Goal: Task Accomplishment & Management: Complete application form

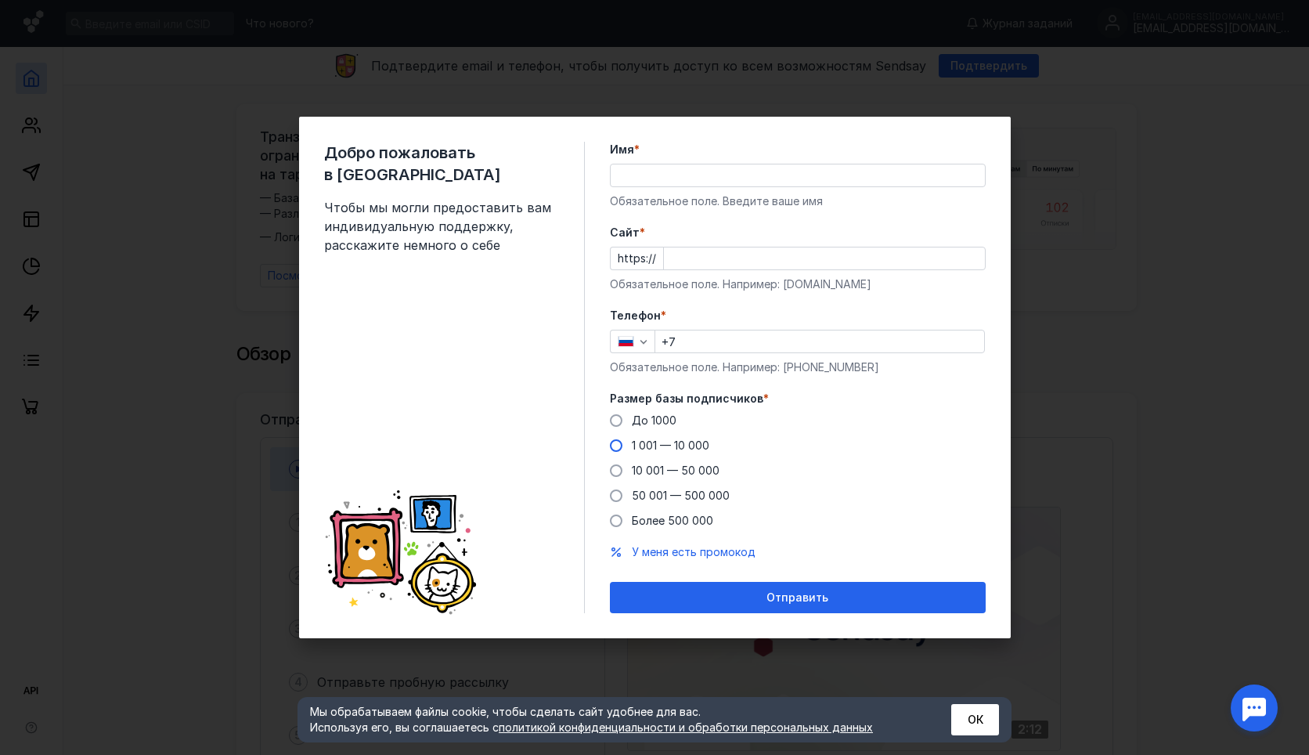
click at [668, 443] on span "1 001 — 10 000" at bounding box center [670, 444] width 77 height 13
click at [0, 0] on input "1 001 — 10 000" at bounding box center [0, 0] width 0 height 0
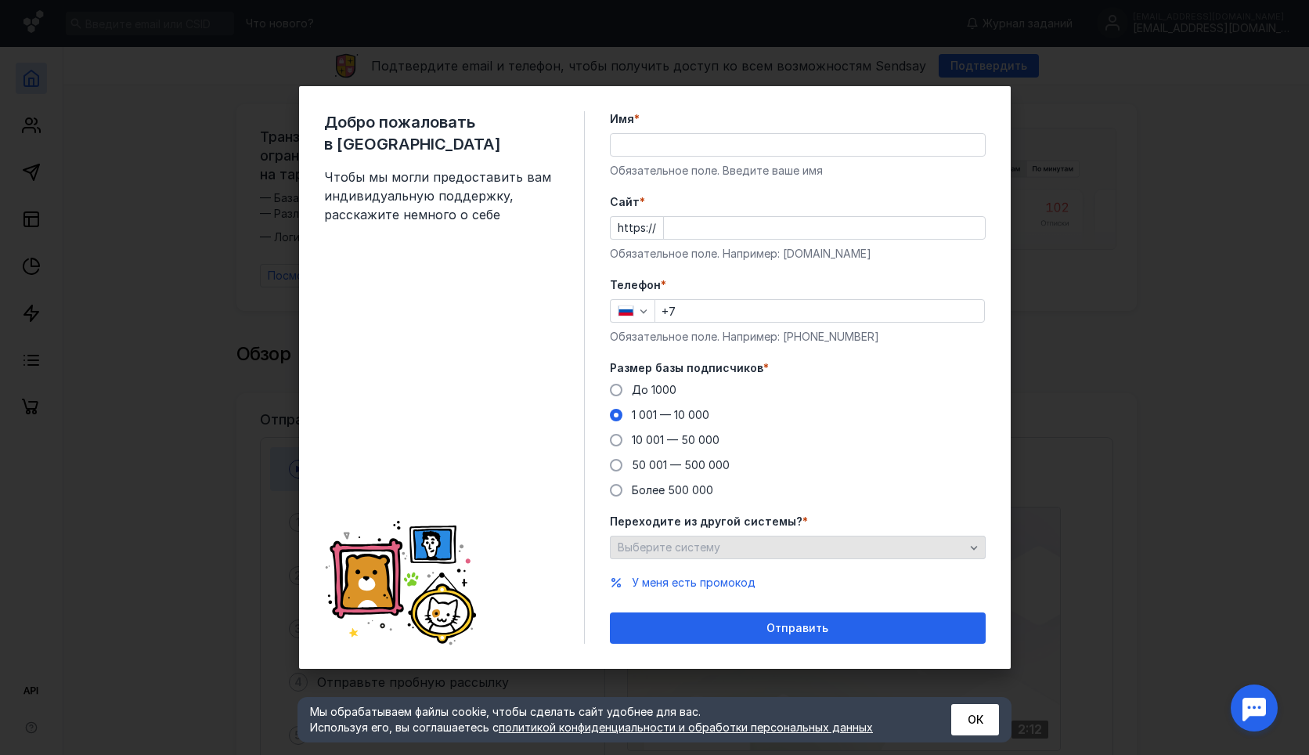
click at [694, 542] on span "Выберите систему" at bounding box center [669, 546] width 103 height 13
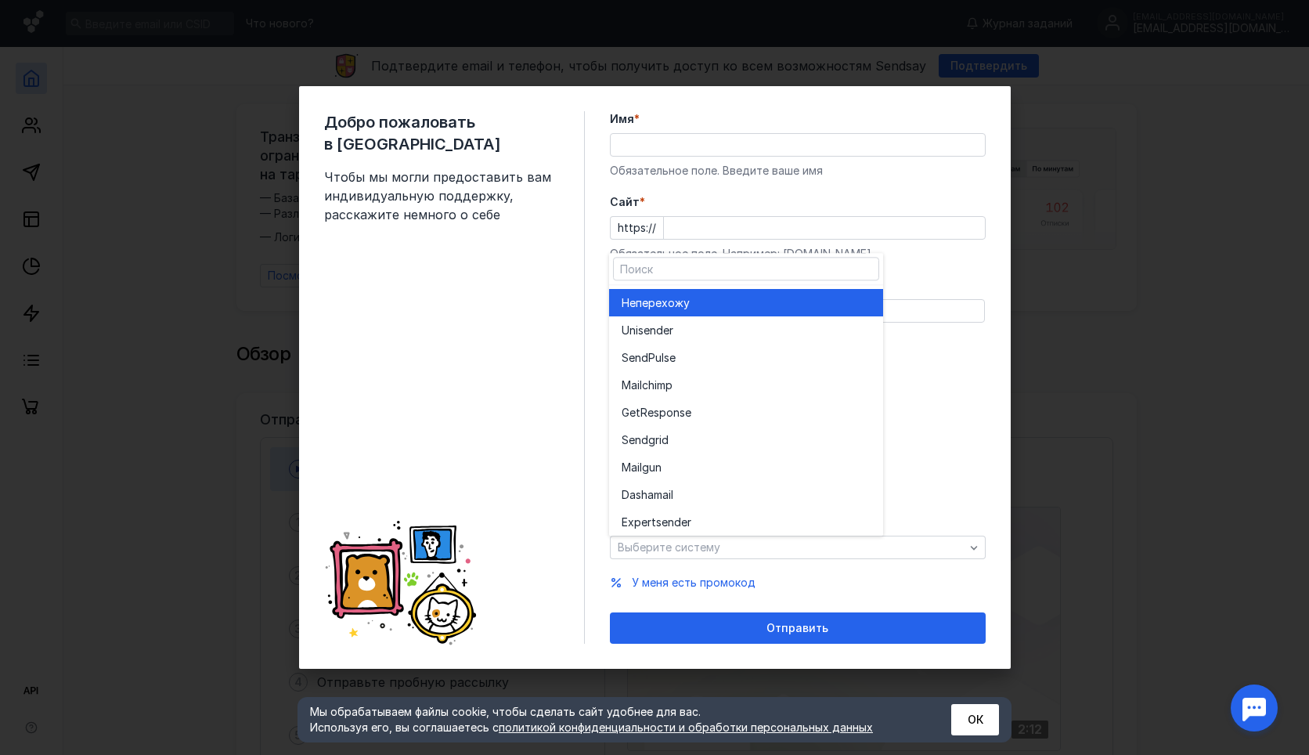
click at [706, 297] on div "Не перехожу" at bounding box center [746, 303] width 249 height 16
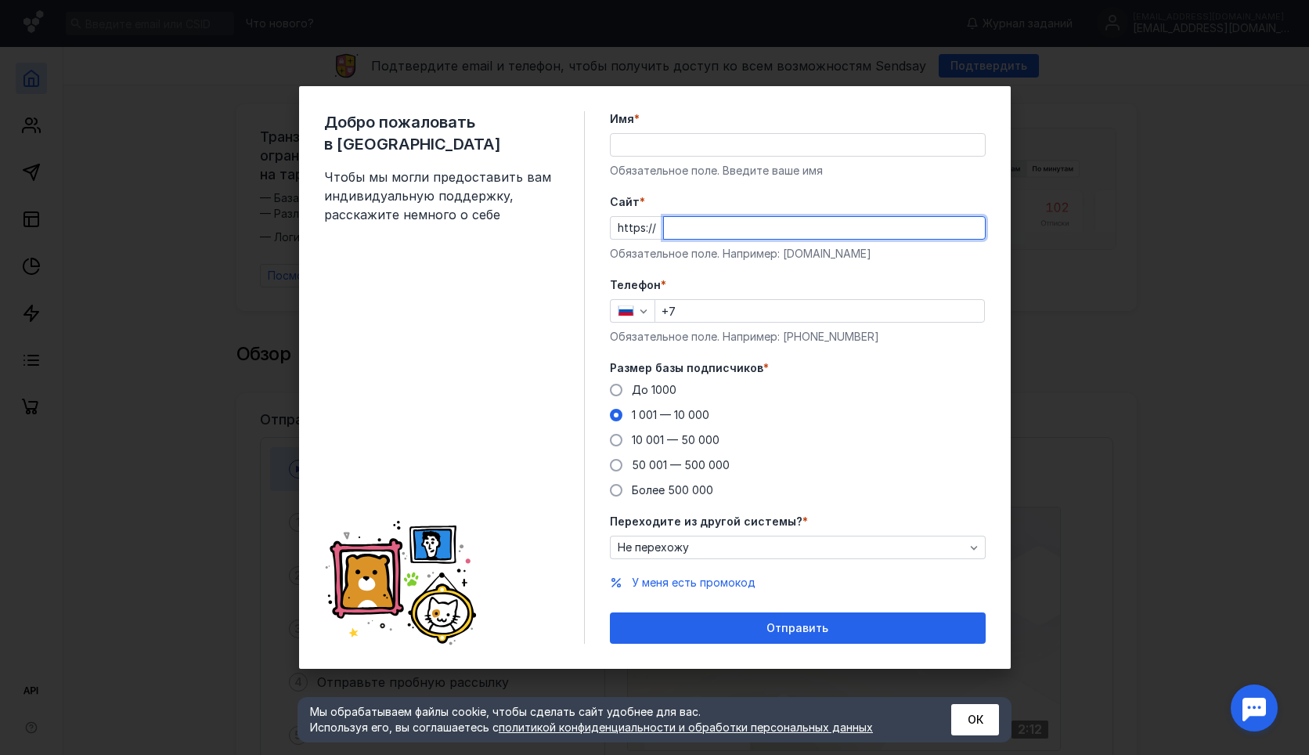
click at [741, 227] on input "Cайт *" at bounding box center [824, 228] width 321 height 22
click at [691, 140] on input "Имя *" at bounding box center [798, 145] width 374 height 22
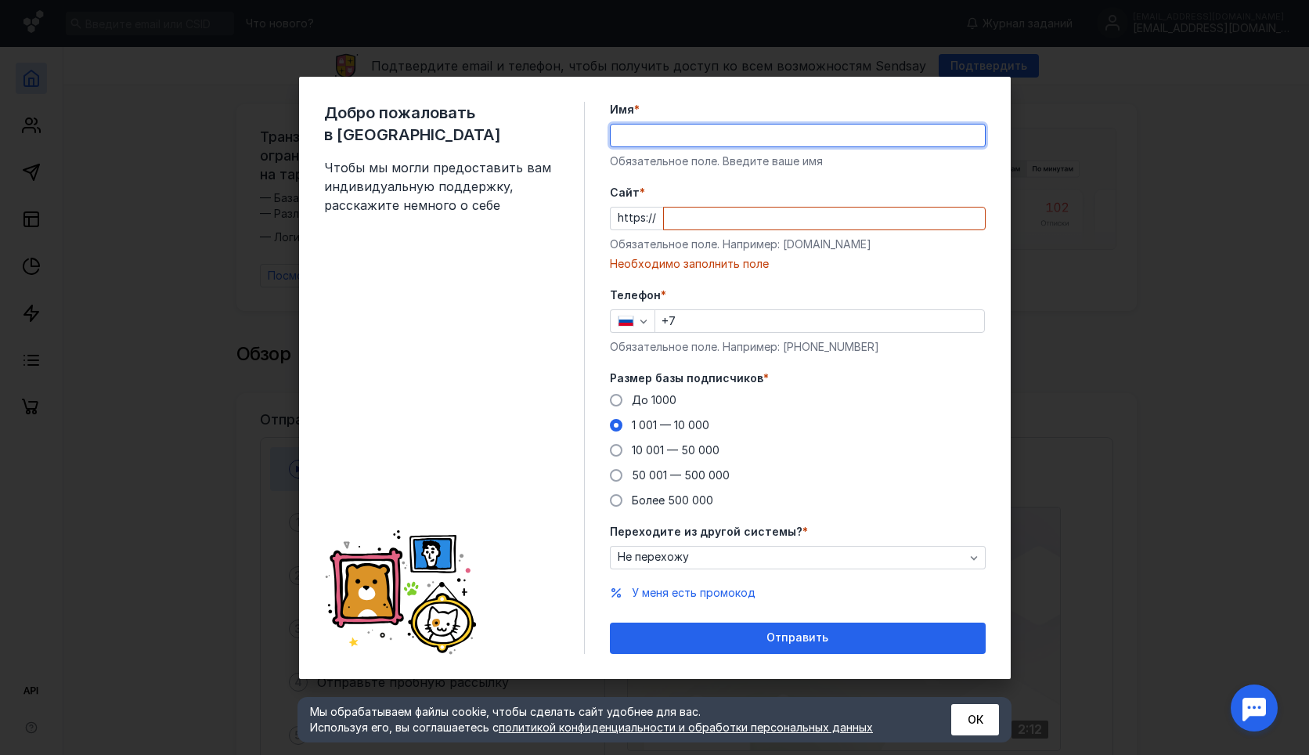
type input "[PERSON_NAME]"
click at [684, 223] on input "Cайт *" at bounding box center [824, 218] width 321 height 22
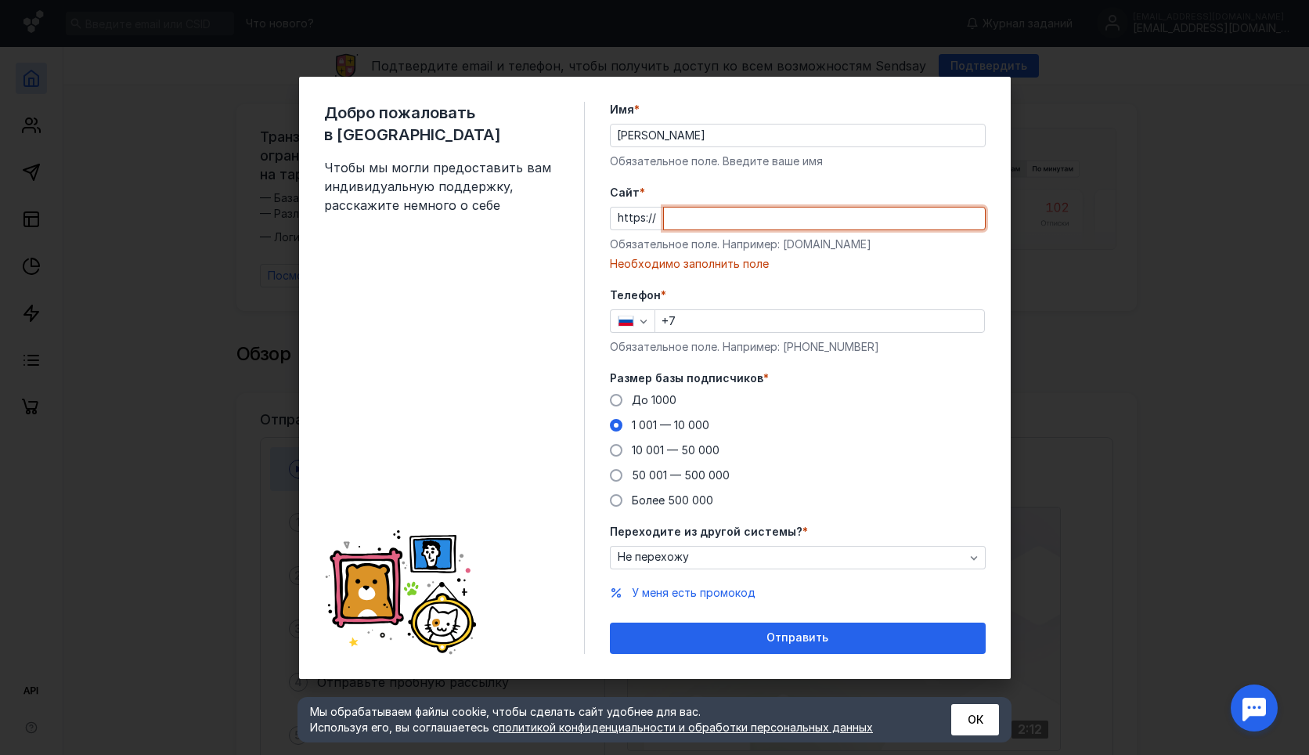
paste input "[DOMAIN_NAME][URL]"
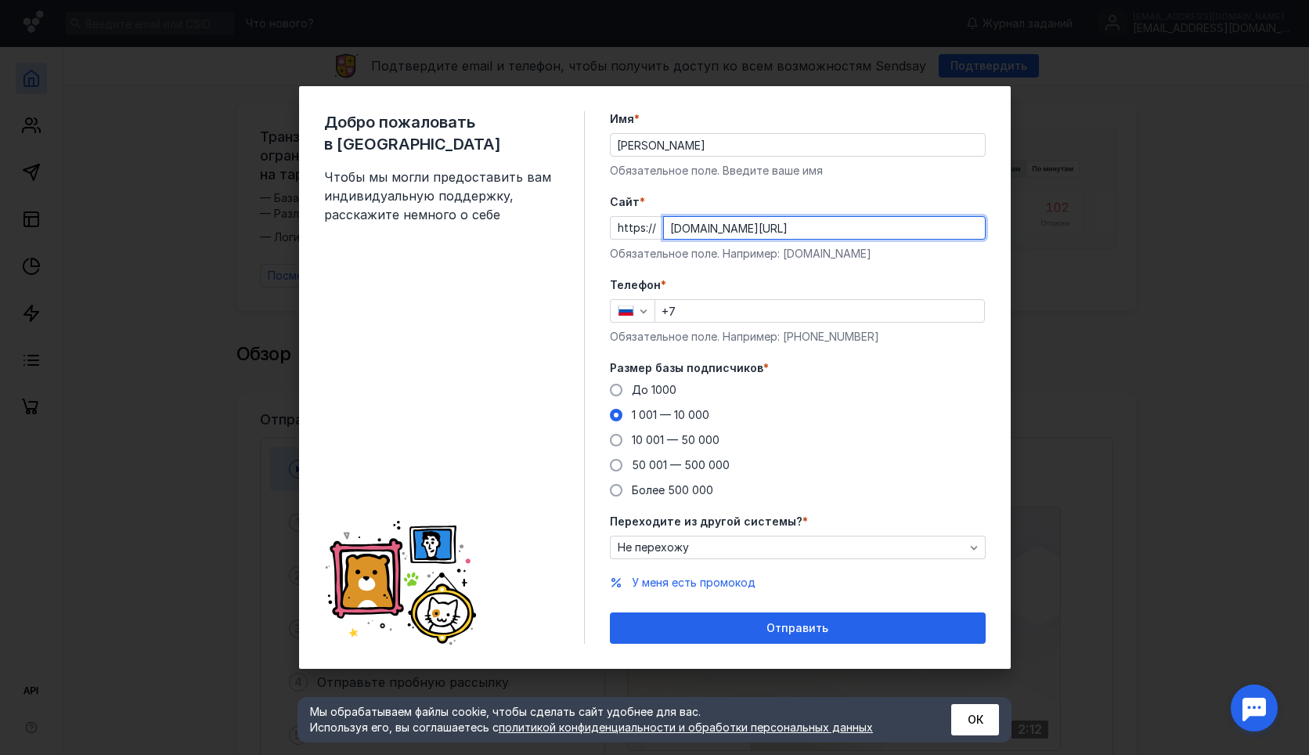
type input "[DOMAIN_NAME][URL]"
click at [730, 319] on input "+7" at bounding box center [819, 311] width 329 height 22
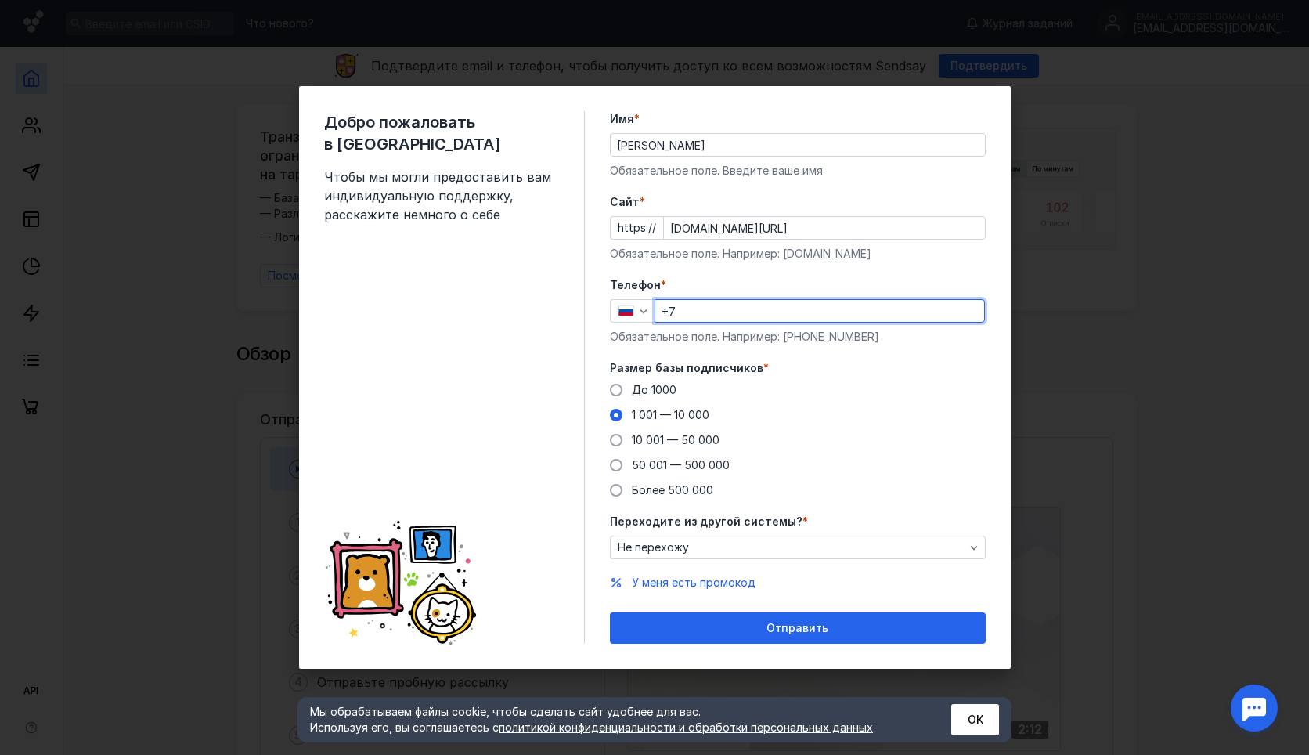
type input "[PHONE_NUMBER]"
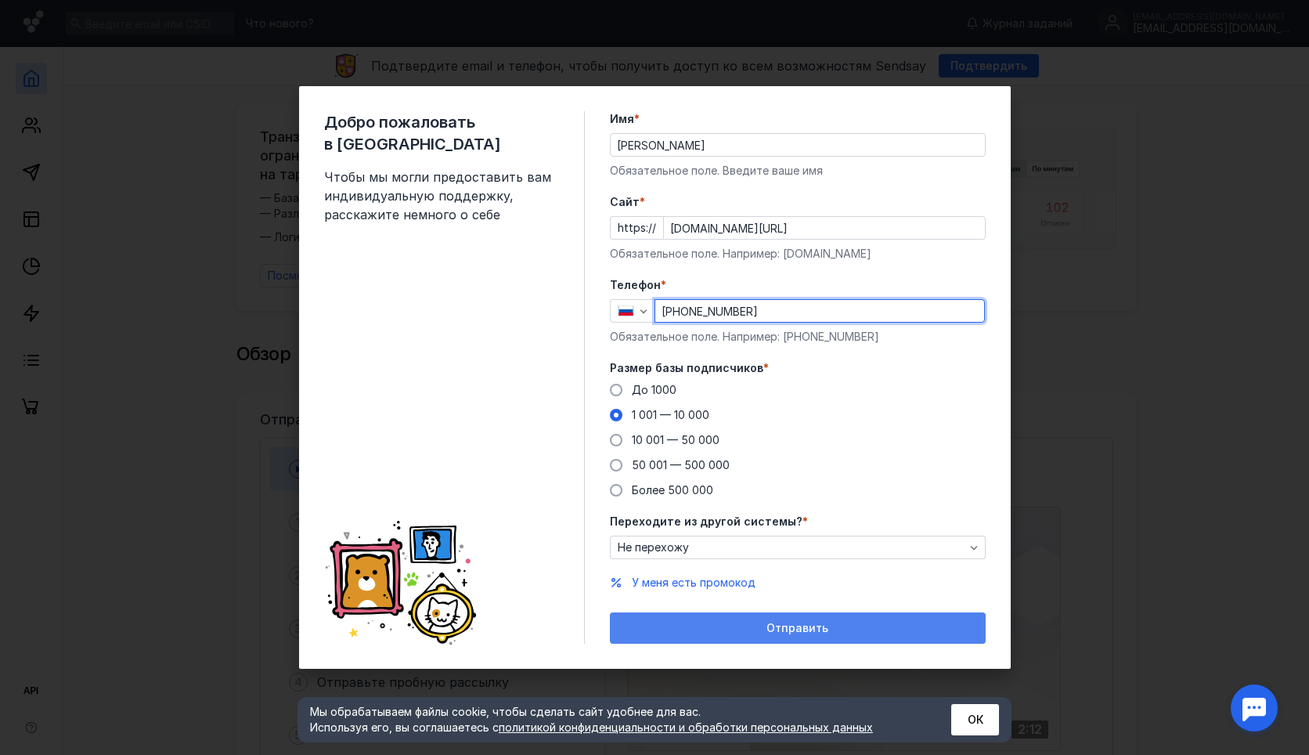
click at [734, 630] on div "Отправить" at bounding box center [798, 628] width 360 height 13
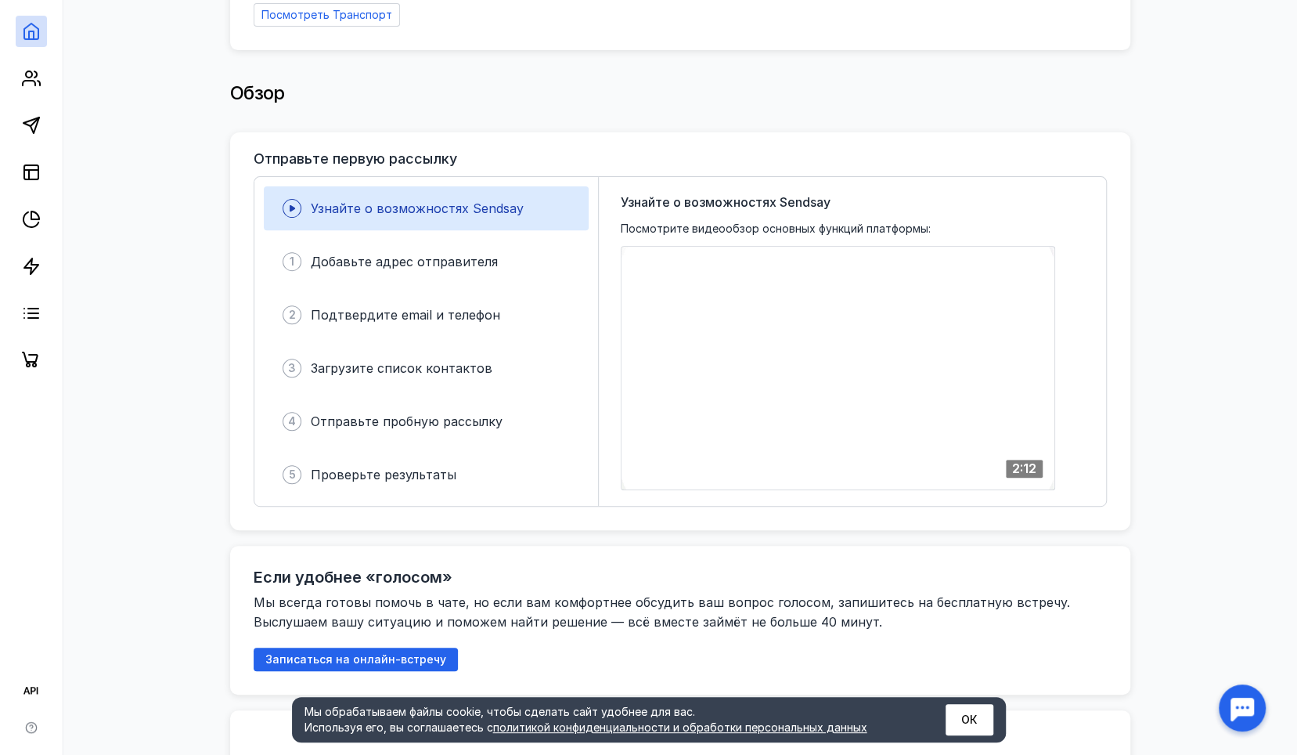
scroll to position [260, 0]
click at [33, 78] on icon at bounding box center [31, 78] width 19 height 19
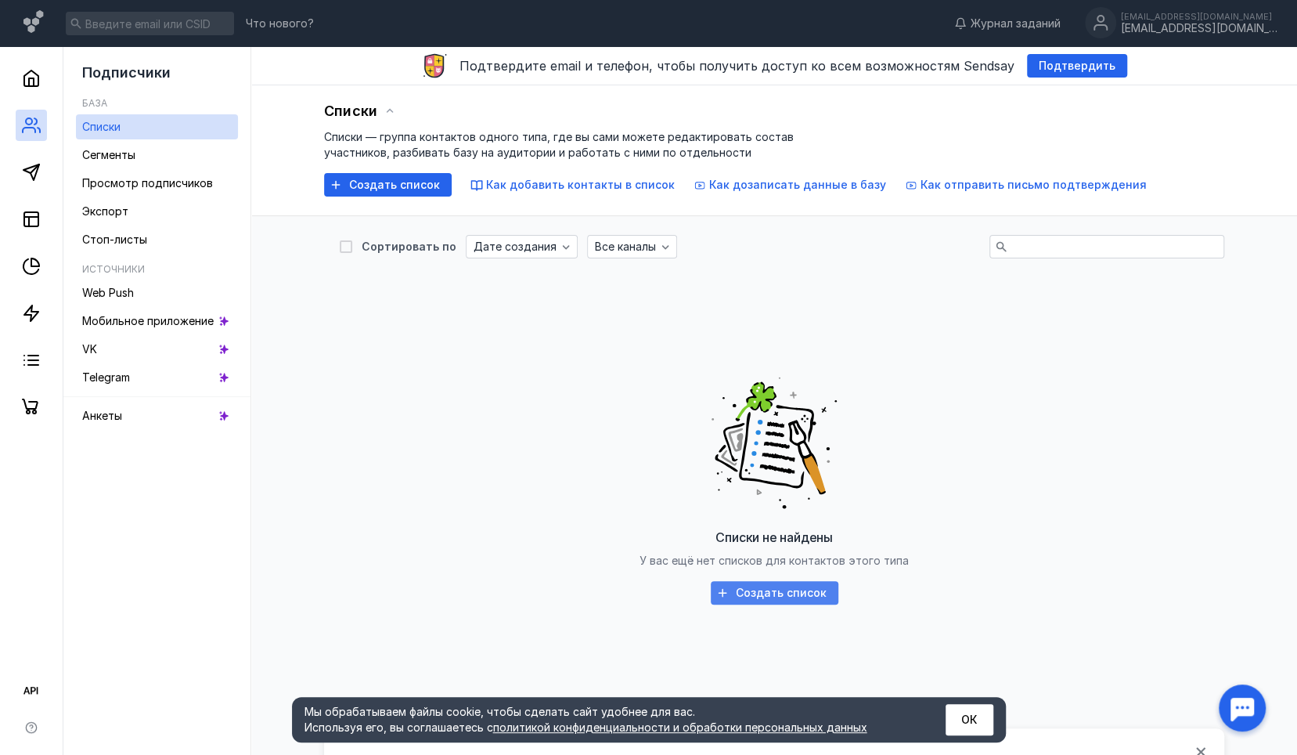
click at [773, 591] on span "Создать список" at bounding box center [781, 592] width 91 height 13
click at [408, 263] on div "Сортировать по Дате создания Все каналы Списки не найдены У вас ещё нет списков…" at bounding box center [774, 603] width 900 height 736
click at [27, 74] on icon at bounding box center [31, 78] width 14 height 16
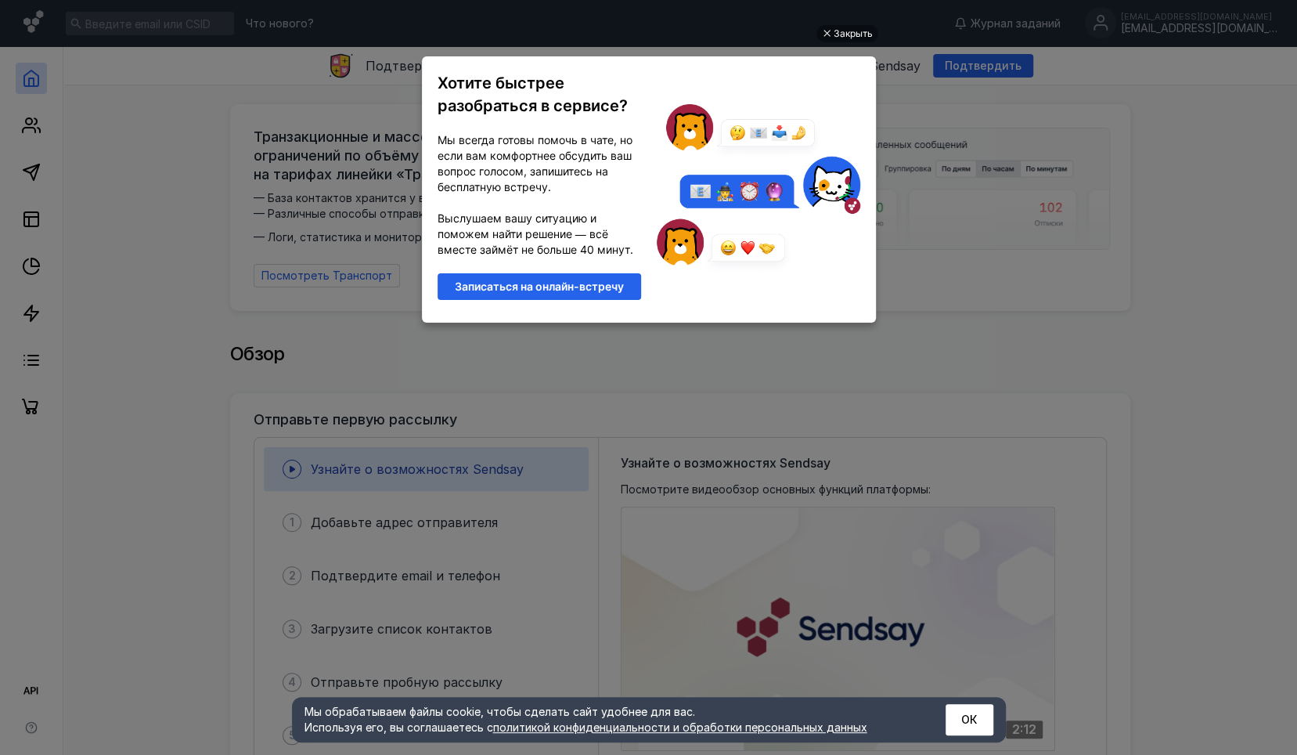
drag, startPoint x: 44, startPoint y: 130, endPoint x: 109, endPoint y: 89, distance: 76.7
click at [109, 89] on ul "Закрыть Хотите быстрее разобраться в сервисе? Мы всегда готовы помочь в чате, н…" at bounding box center [648, 379] width 1297 height 755
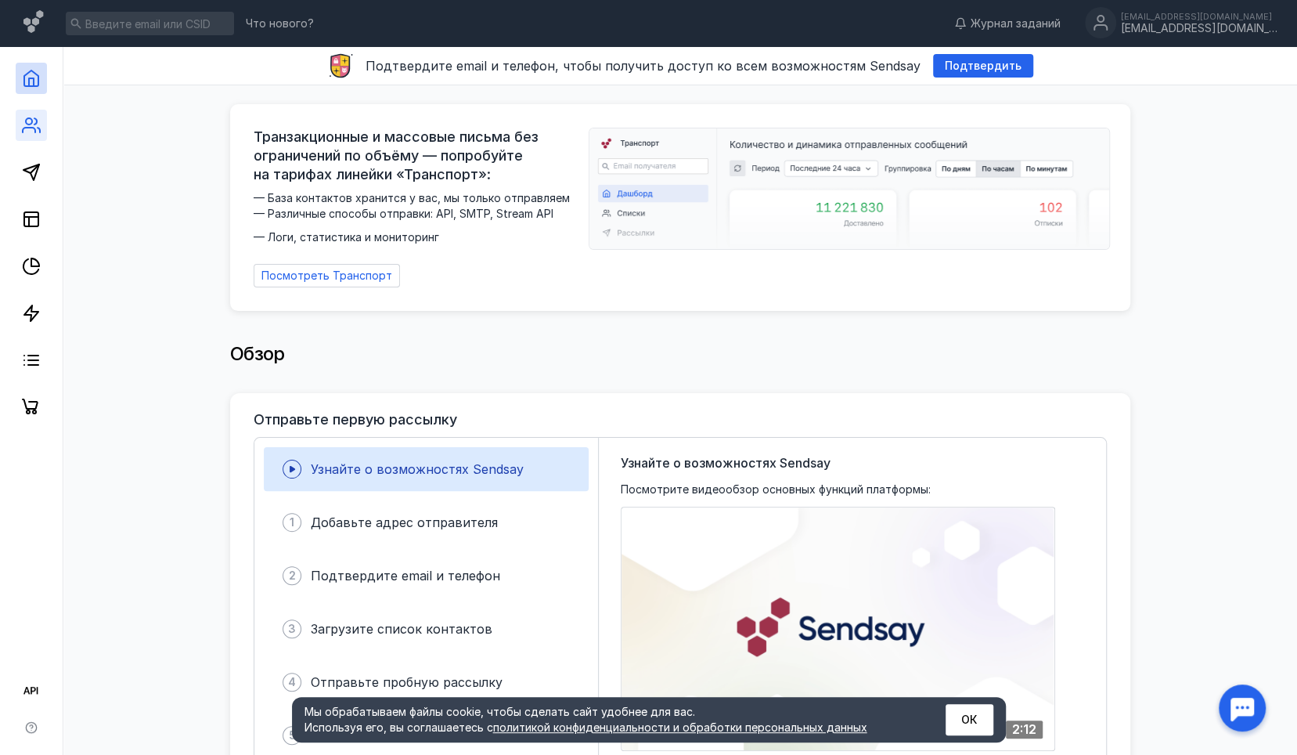
click at [42, 128] on link at bounding box center [31, 125] width 31 height 31
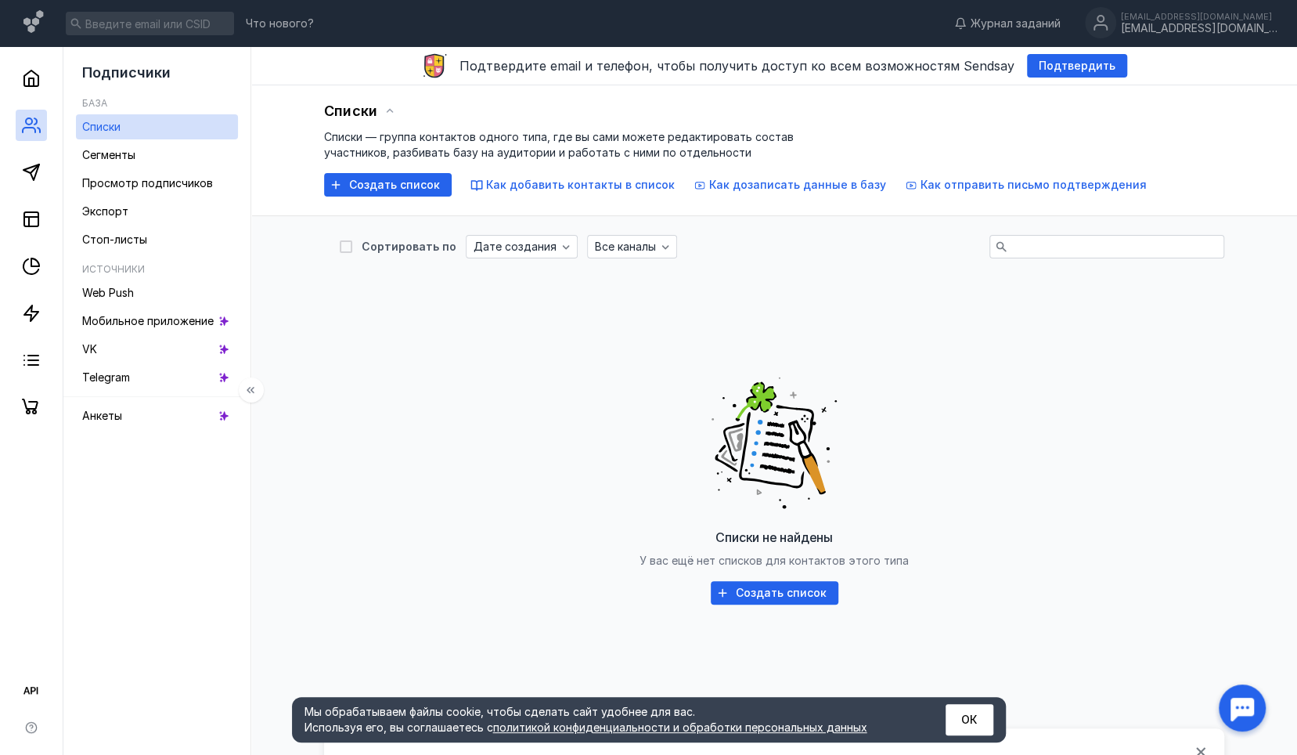
click at [283, 102] on div "Списки Списки — группа контактов одного типа, где вы сами можете редактировать …" at bounding box center [774, 150] width 1046 height 131
click at [384, 216] on div "Сортировать по Дате создания Все каналы Списки не найдены У вас ещё нет списков…" at bounding box center [774, 602] width 900 height 773
click at [30, 175] on icon at bounding box center [31, 172] width 19 height 19
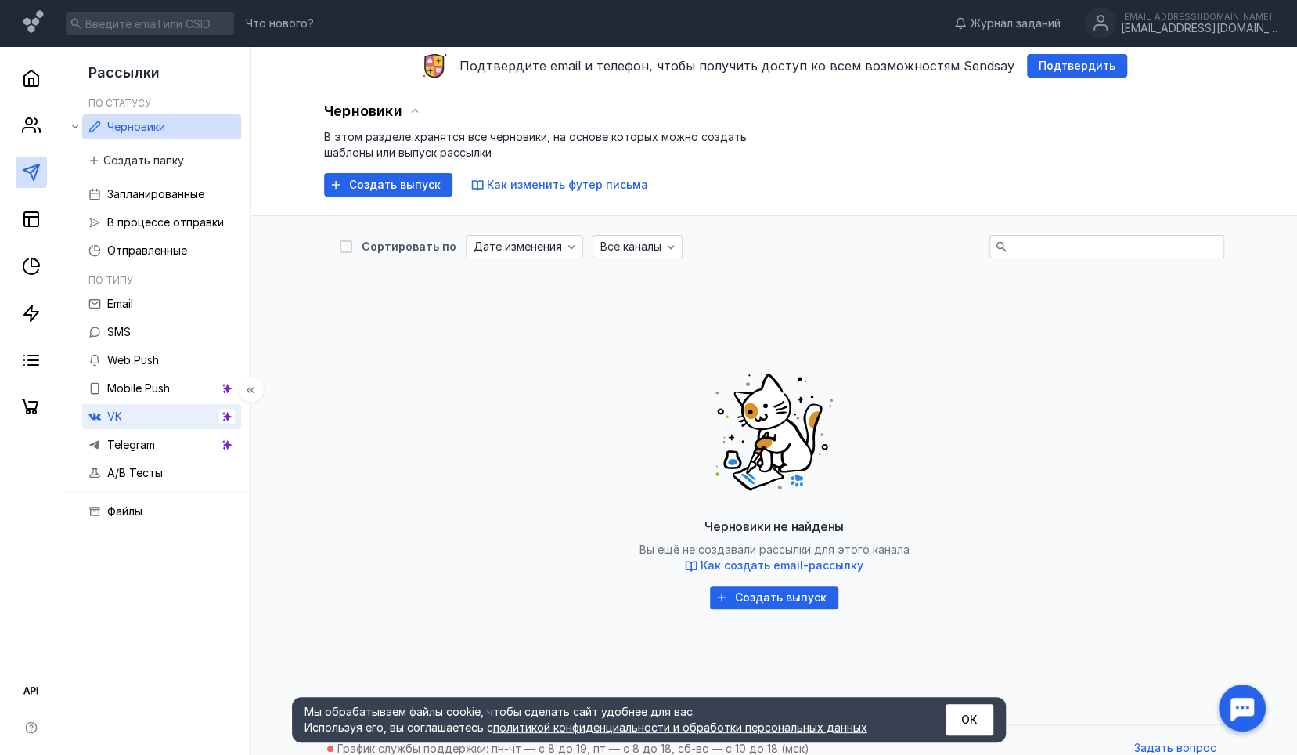
click at [232, 418] on icon at bounding box center [227, 416] width 11 height 11
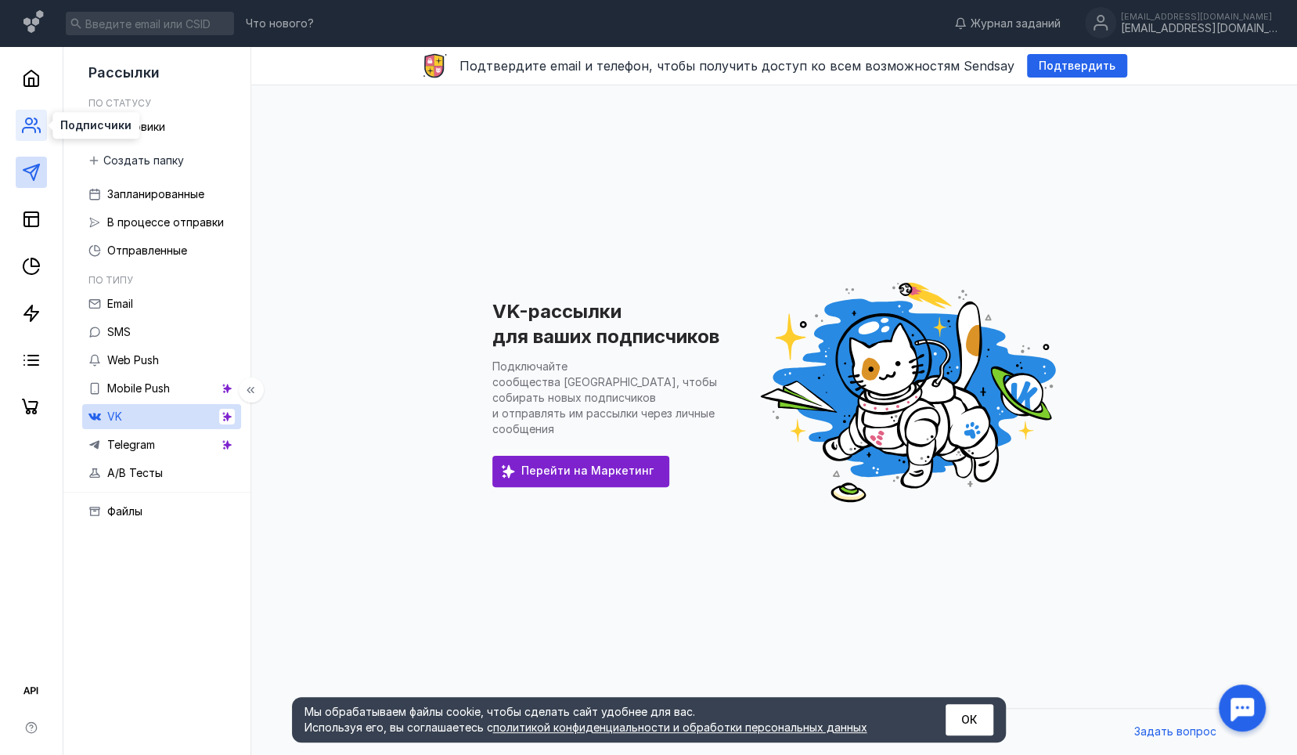
click at [34, 131] on icon at bounding box center [29, 130] width 13 height 5
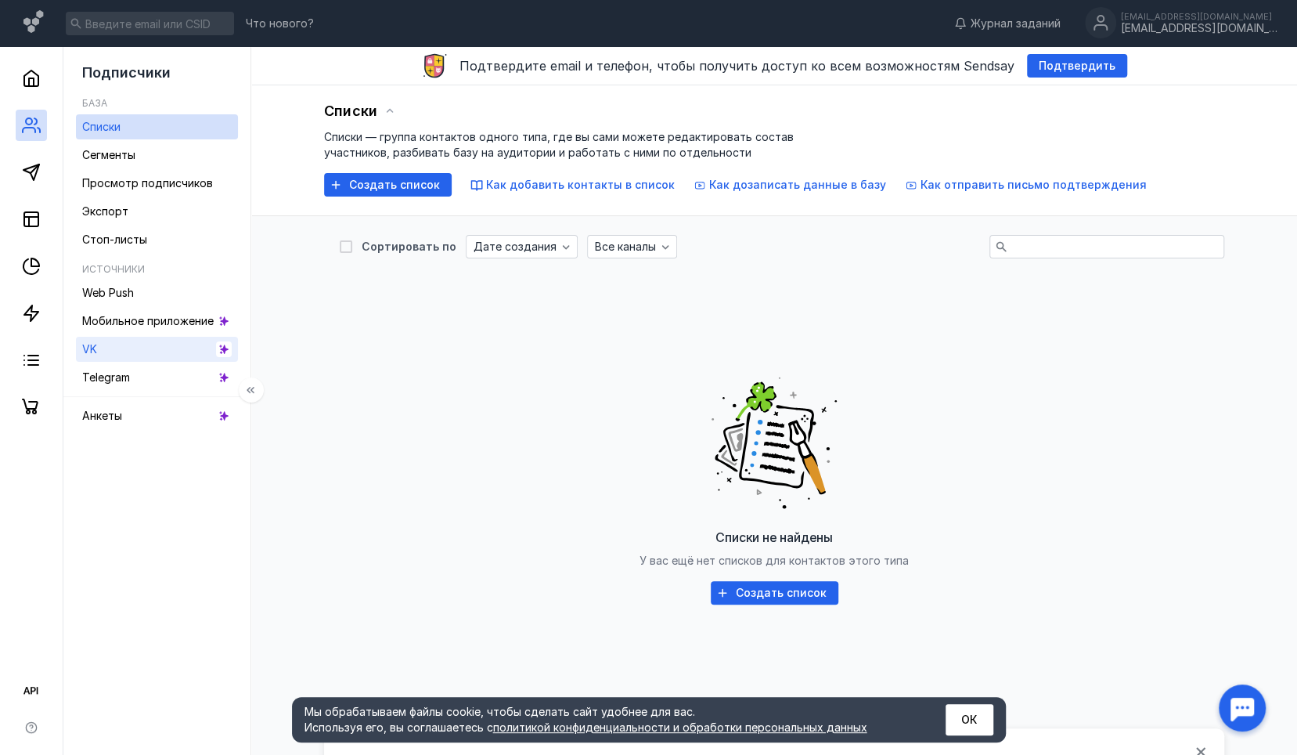
click at [226, 349] on icon at bounding box center [223, 349] width 11 height 11
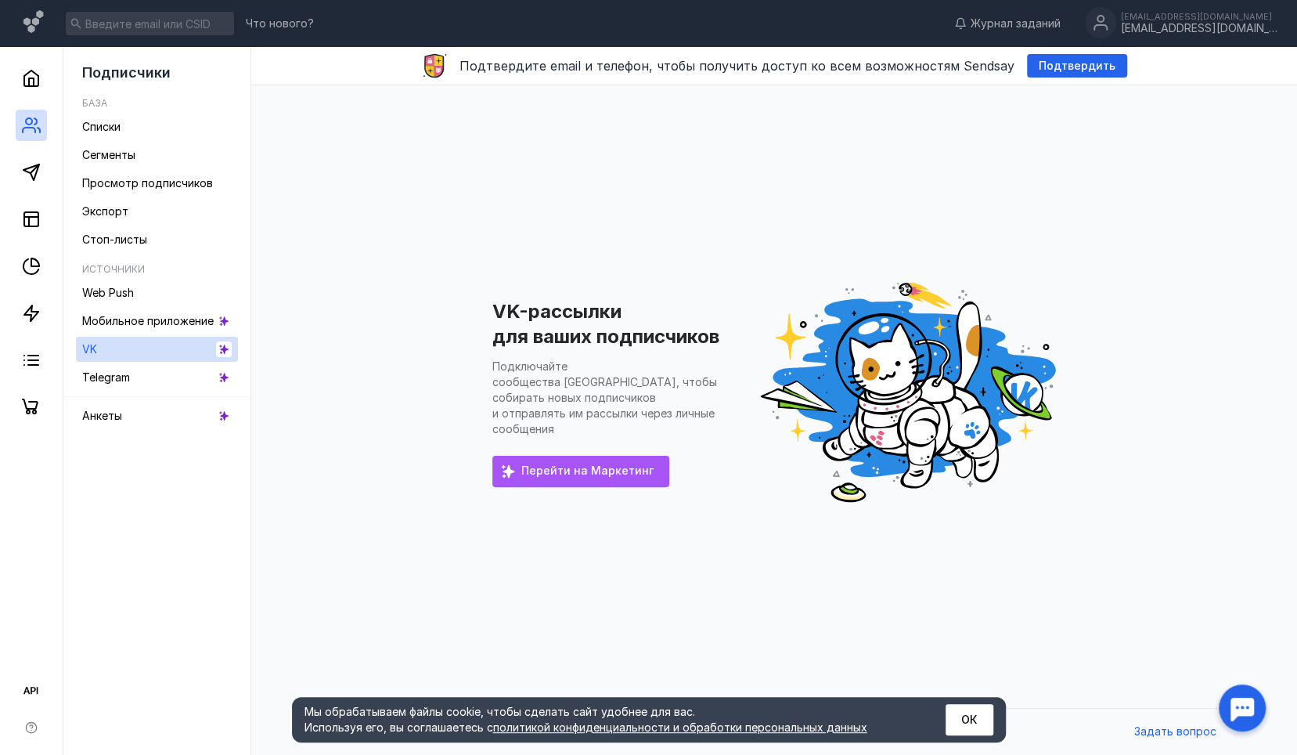
click at [613, 464] on span "Перейти на Маркетинг" at bounding box center [587, 470] width 132 height 13
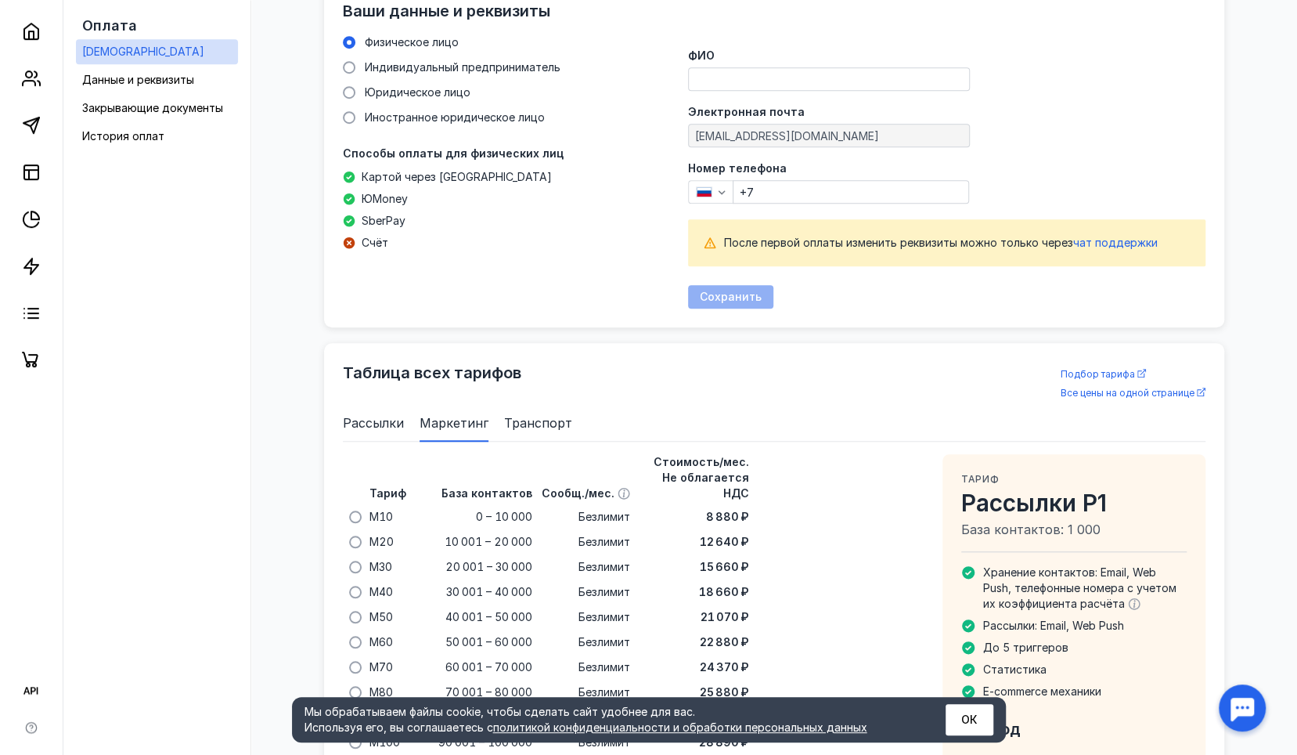
scroll to position [668, 0]
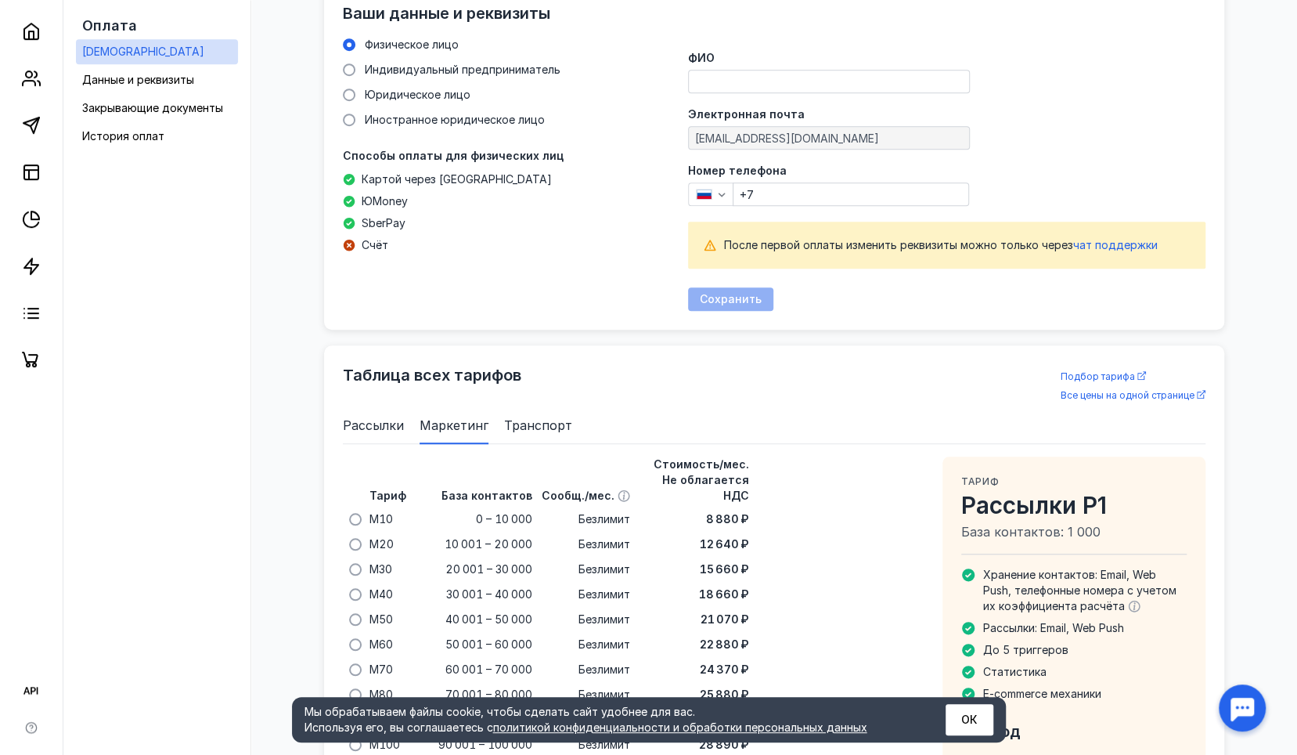
click at [375, 424] on span "Рассылки" at bounding box center [373, 425] width 61 height 19
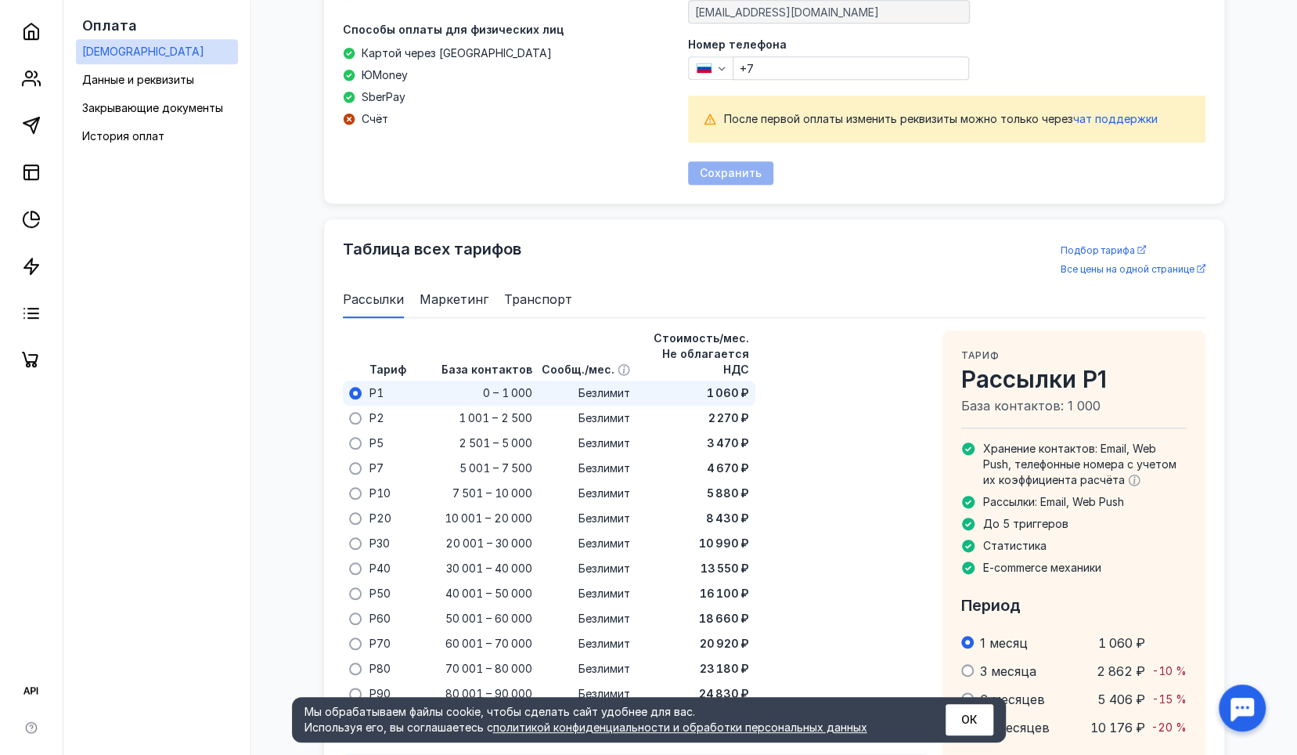
scroll to position [795, 0]
click at [425, 456] on div "5 001 – 7 500" at bounding box center [474, 467] width 125 height 25
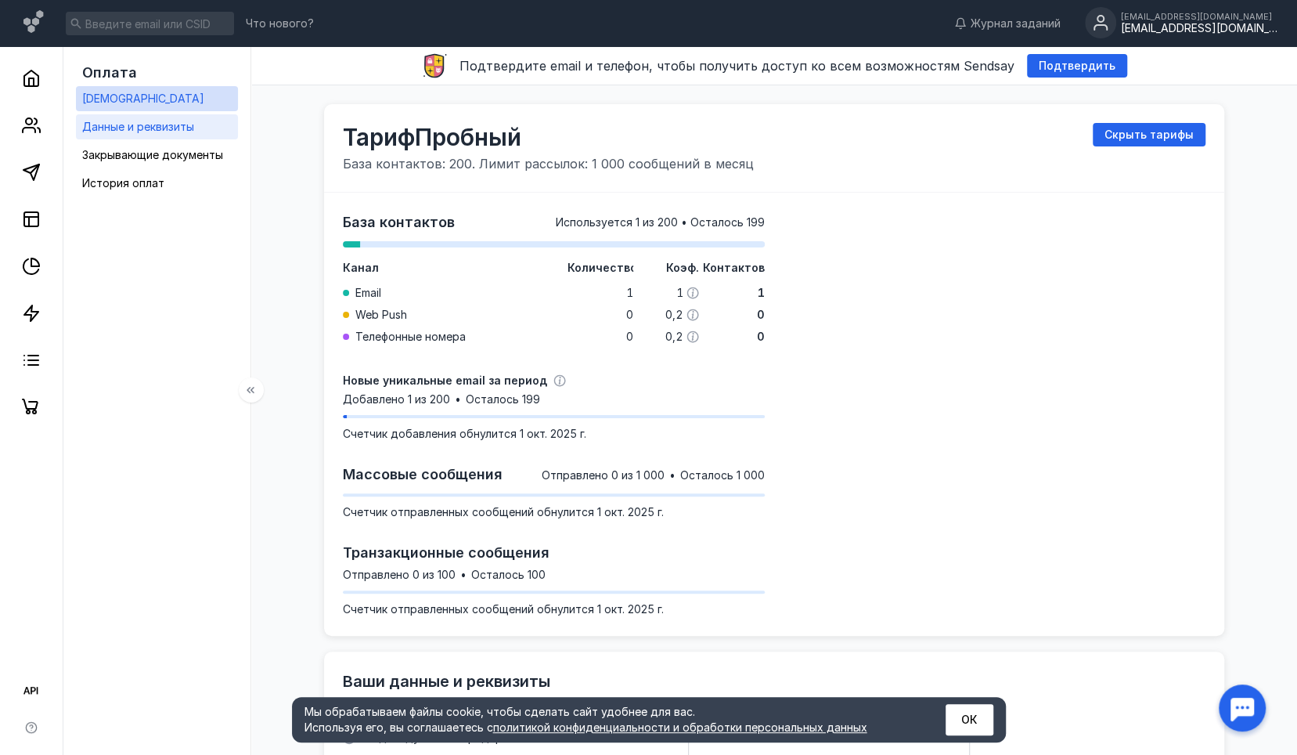
click at [158, 133] on div "Данные и реквизиты" at bounding box center [138, 126] width 112 height 19
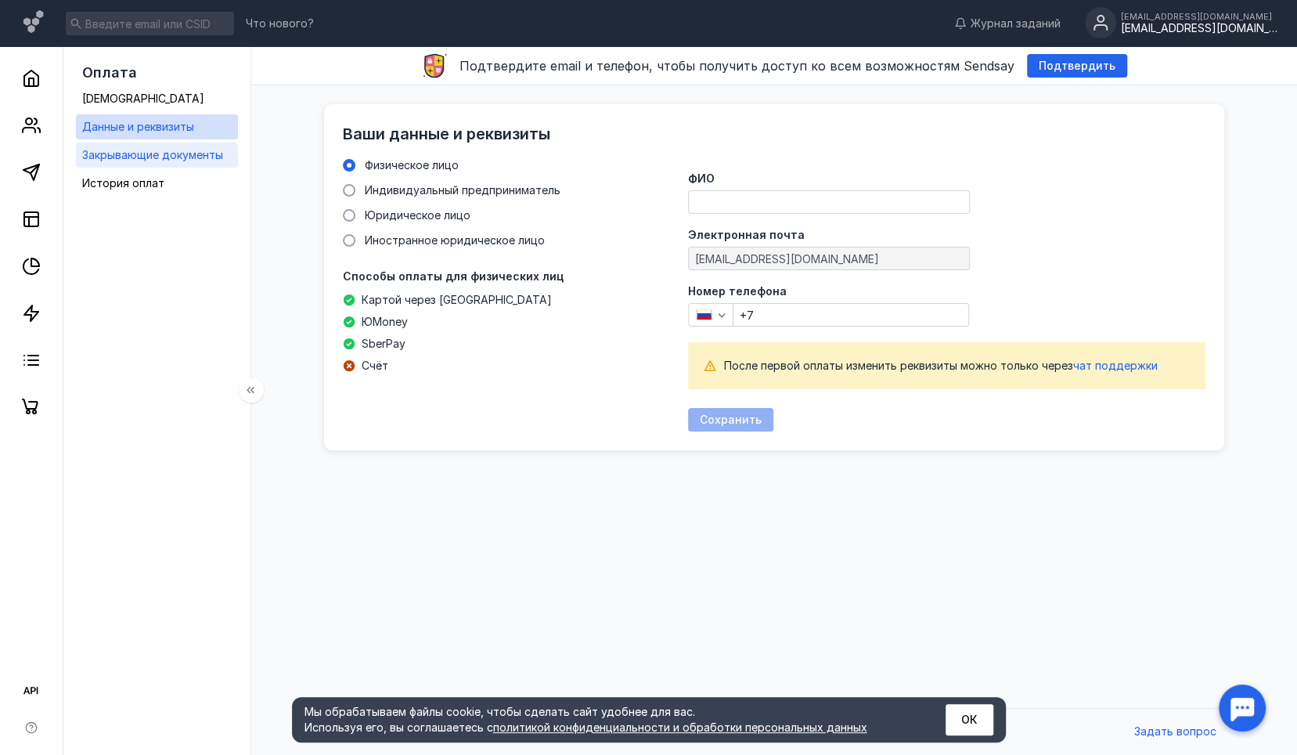
click at [182, 153] on span "Закрывающие документы" at bounding box center [152, 154] width 141 height 13
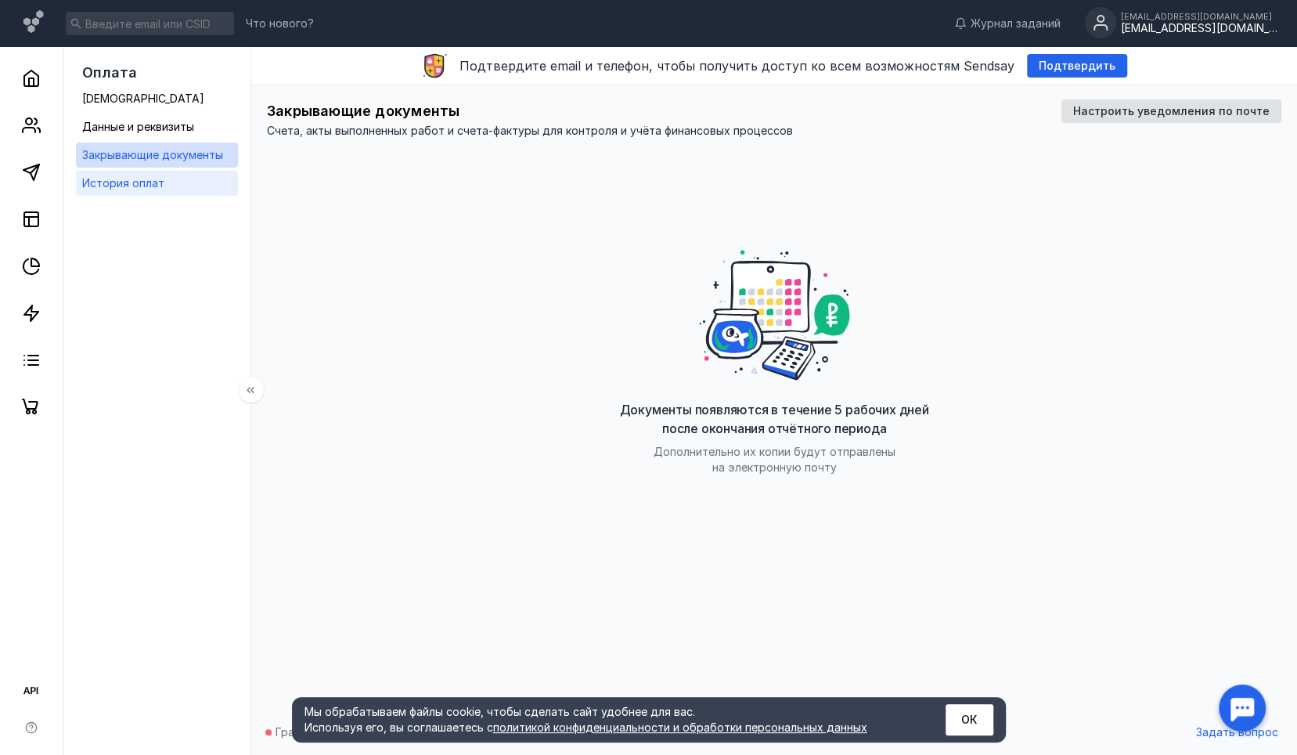
click at [178, 183] on link "История оплат" at bounding box center [157, 183] width 162 height 25
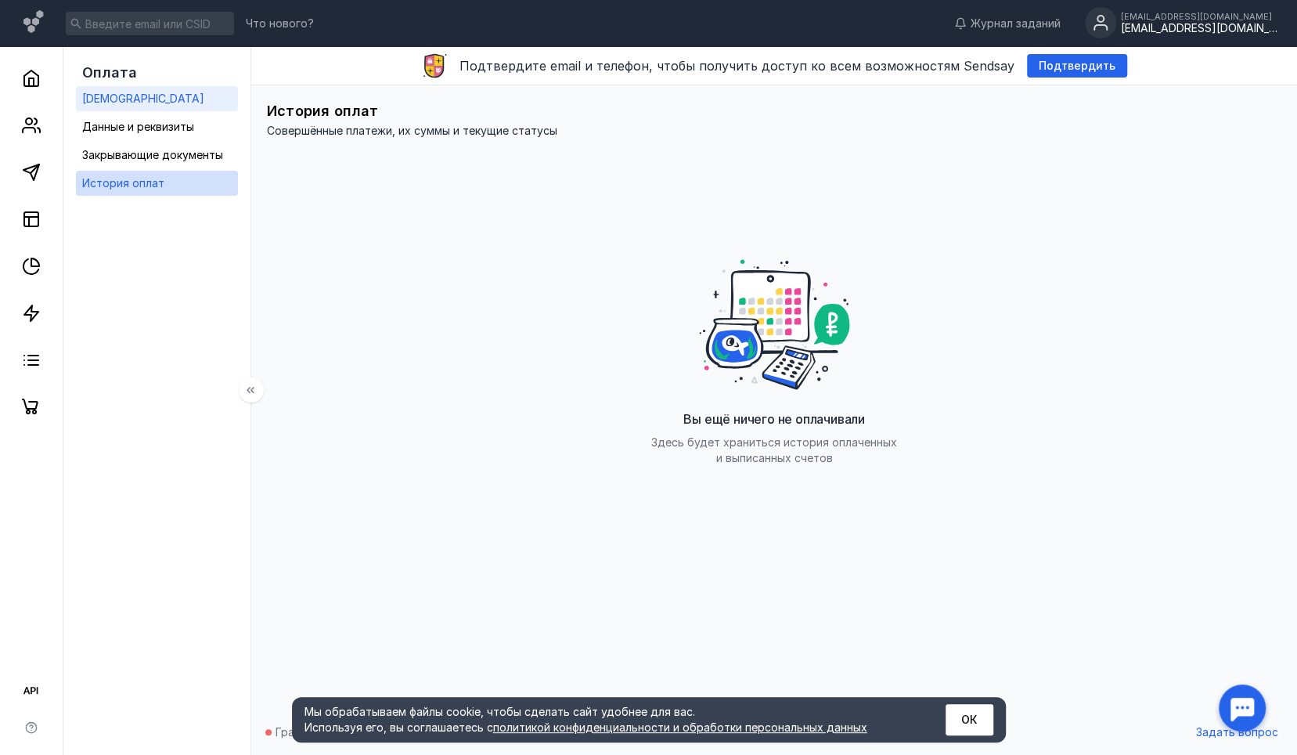
click at [183, 99] on link "[DEMOGRAPHIC_DATA]" at bounding box center [157, 98] width 162 height 25
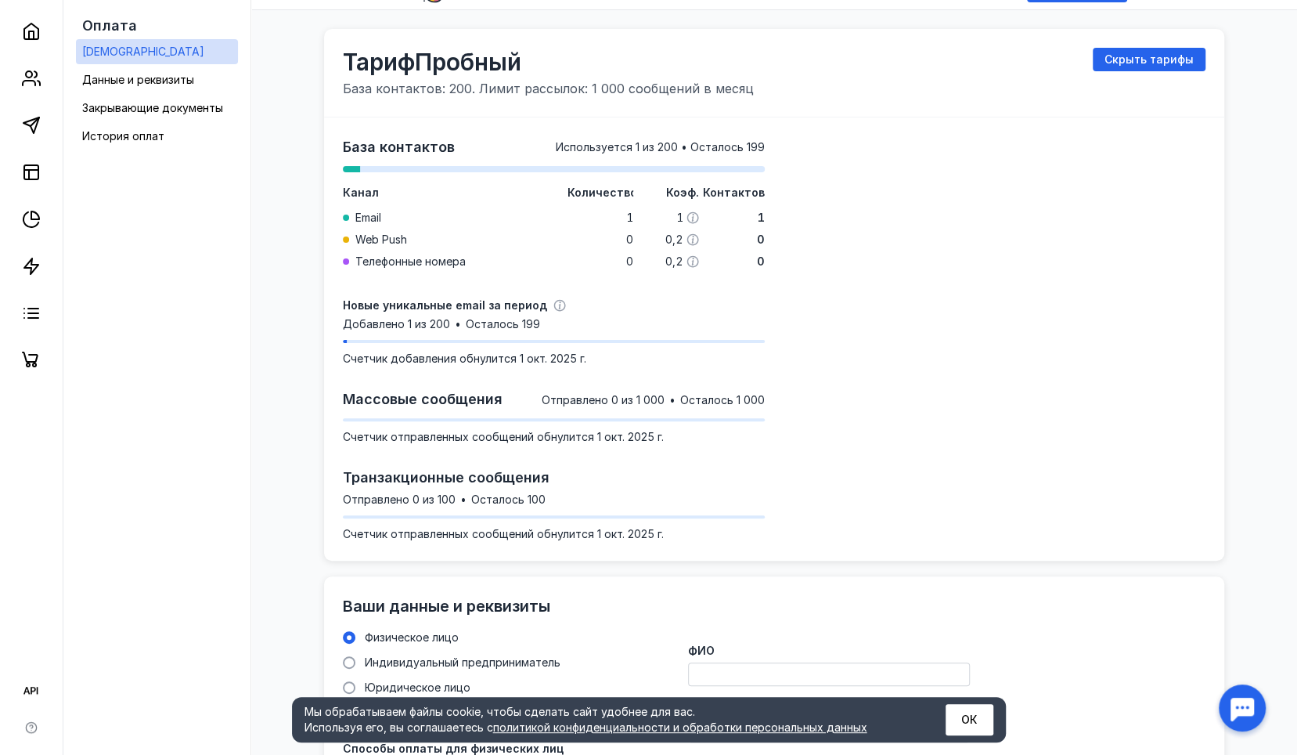
scroll to position [72, 0]
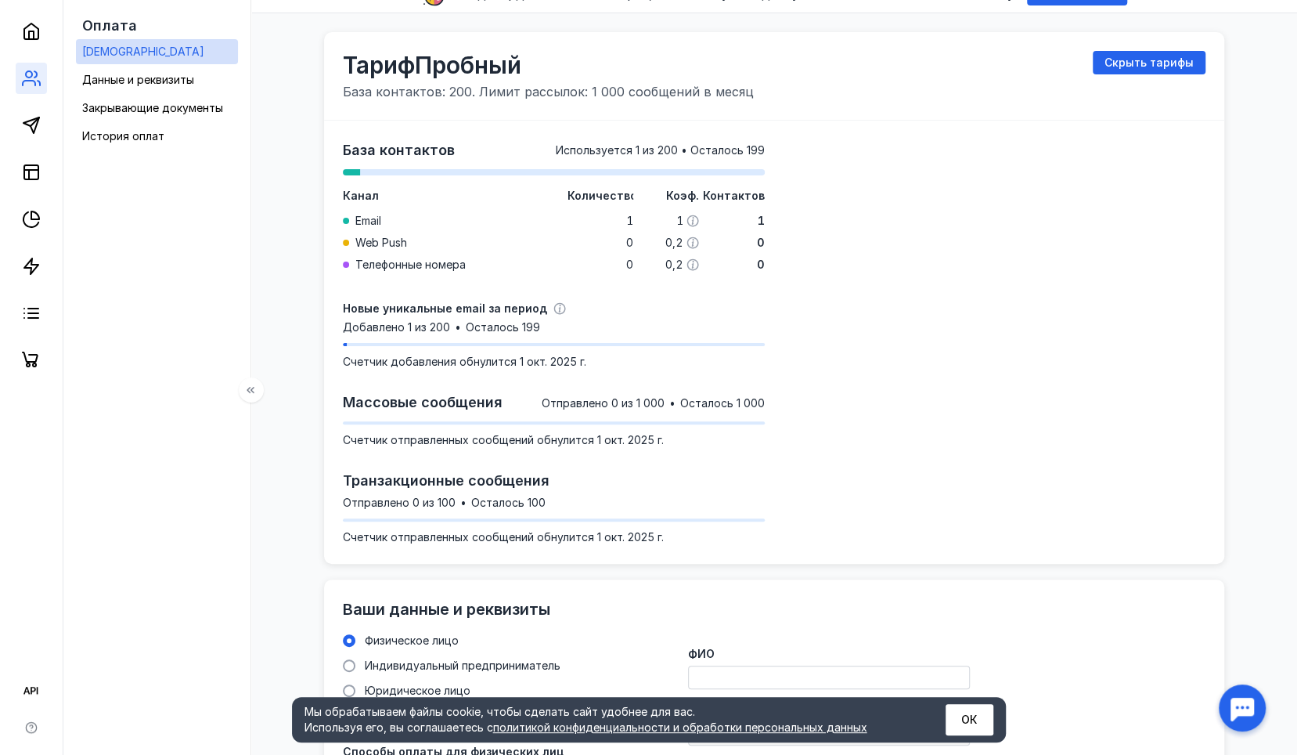
click at [41, 78] on link at bounding box center [31, 78] width 31 height 31
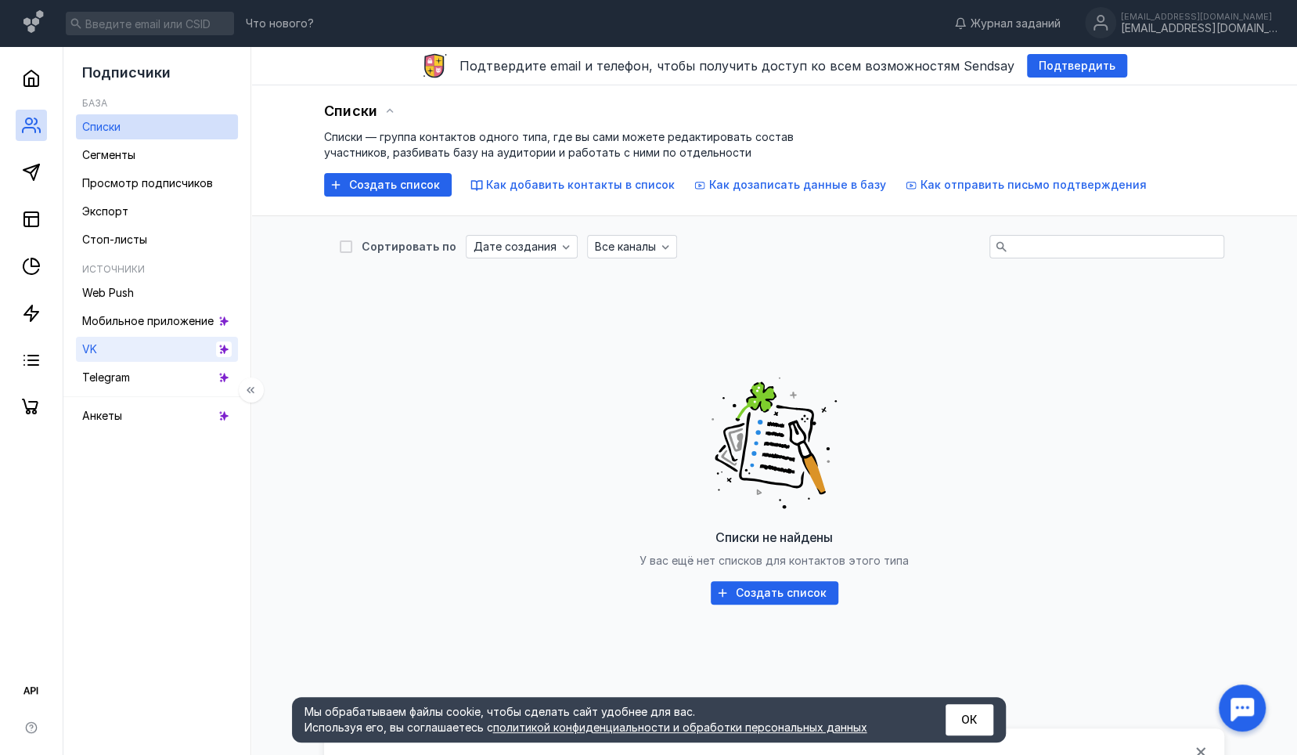
click at [222, 350] on icon at bounding box center [223, 349] width 11 height 11
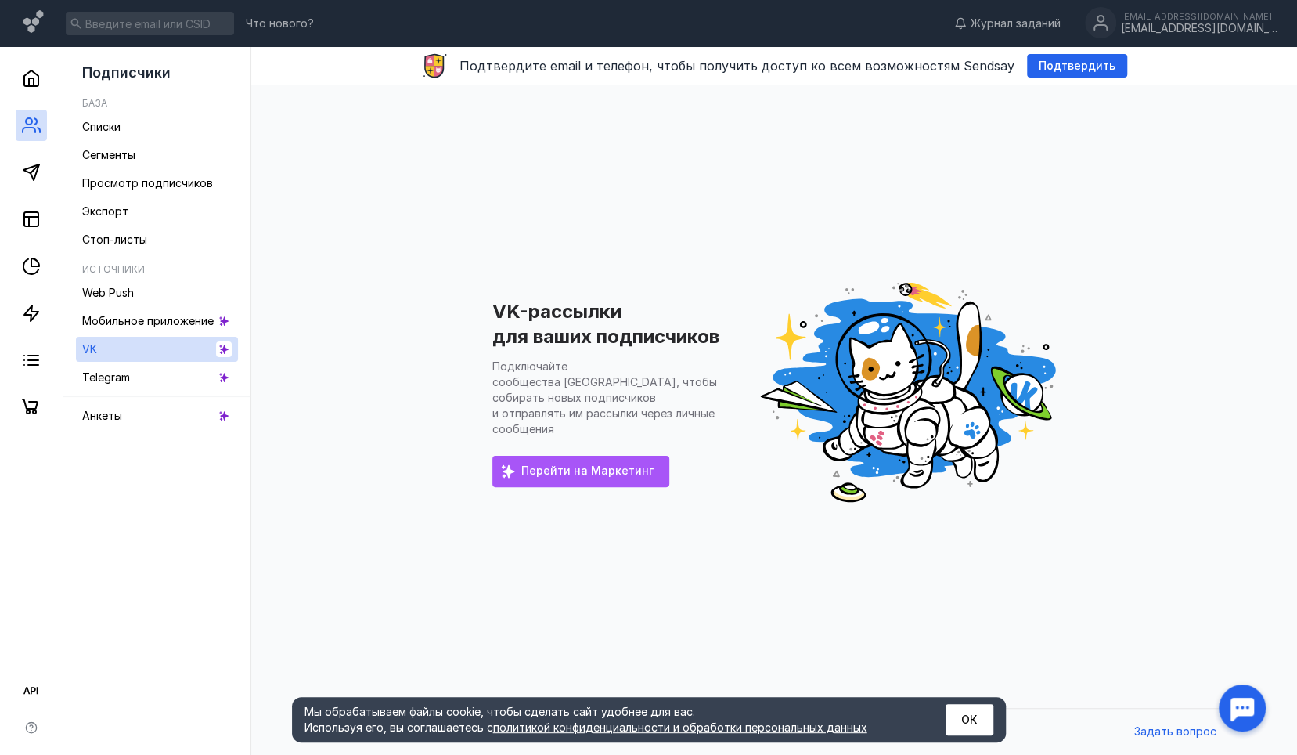
click at [584, 464] on span "Перейти на Маркетинг" at bounding box center [587, 470] width 132 height 13
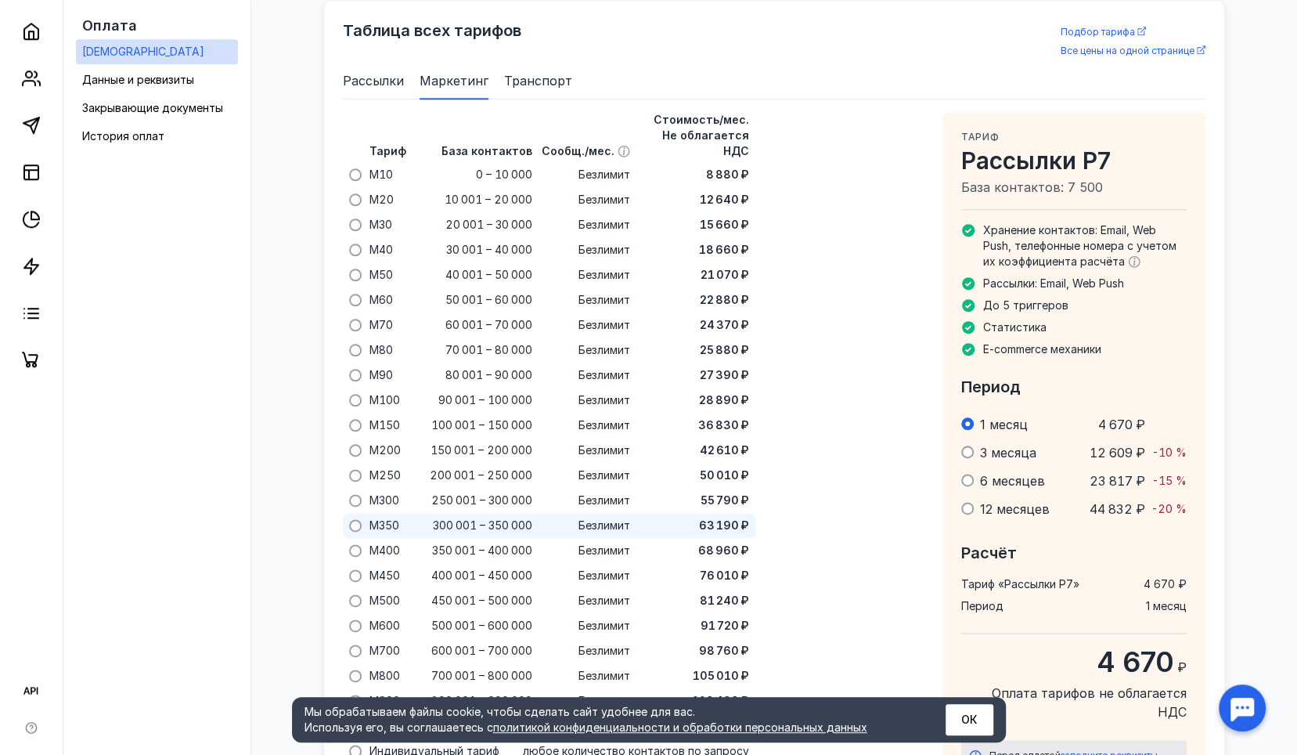
scroll to position [1313, 0]
